Goal: Find specific page/section: Find specific page/section

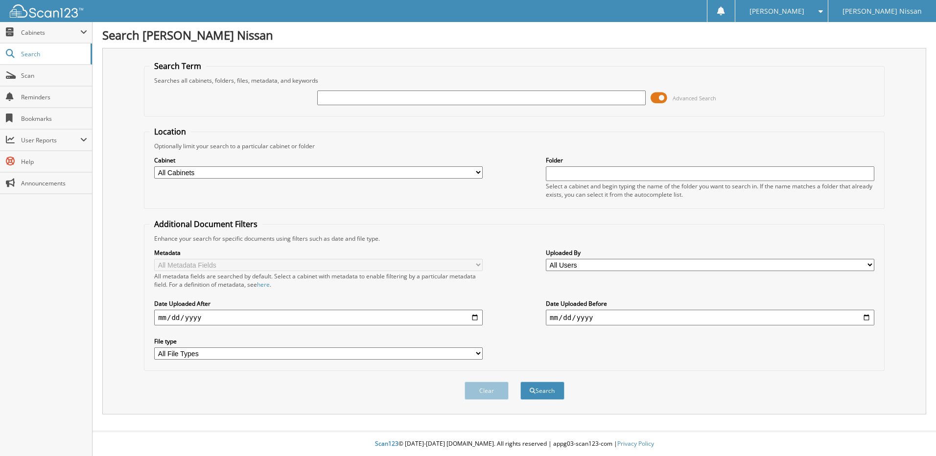
click at [655, 101] on span at bounding box center [659, 98] width 17 height 15
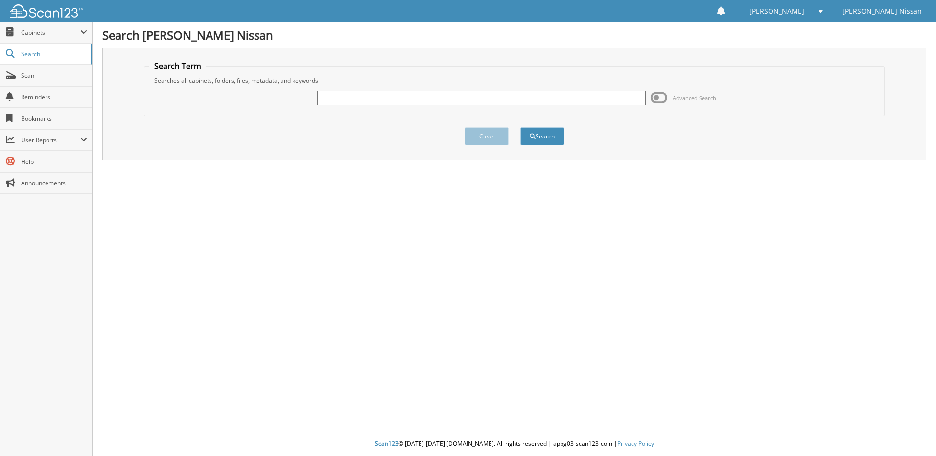
click at [415, 96] on input "text" at bounding box center [481, 98] width 329 height 15
type input "[PERSON_NAME]"
click at [552, 135] on button "Search" at bounding box center [543, 136] width 44 height 18
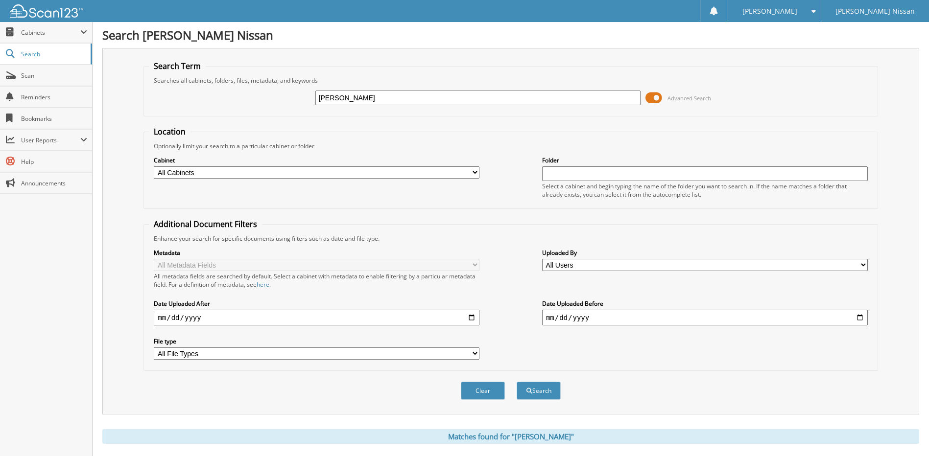
click at [651, 97] on span at bounding box center [653, 98] width 17 height 15
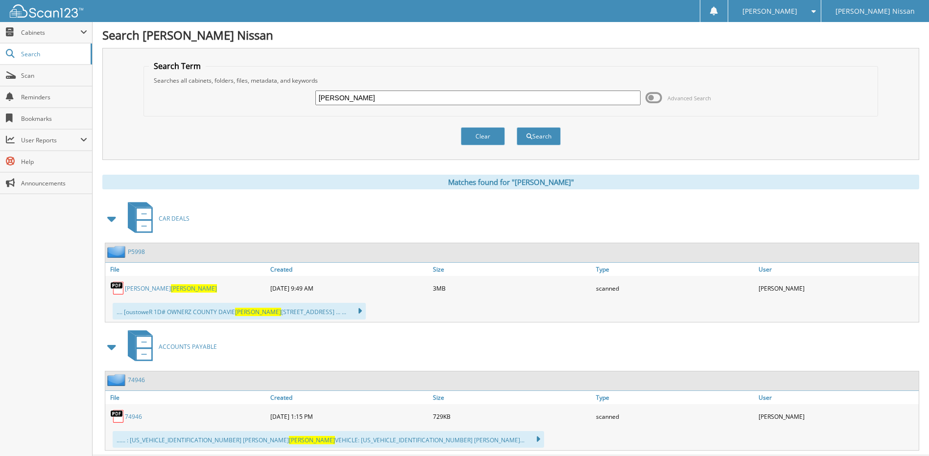
click at [141, 287] on link "[PERSON_NAME]" at bounding box center [171, 288] width 92 height 8
